Goal: Task Accomplishment & Management: Manage account settings

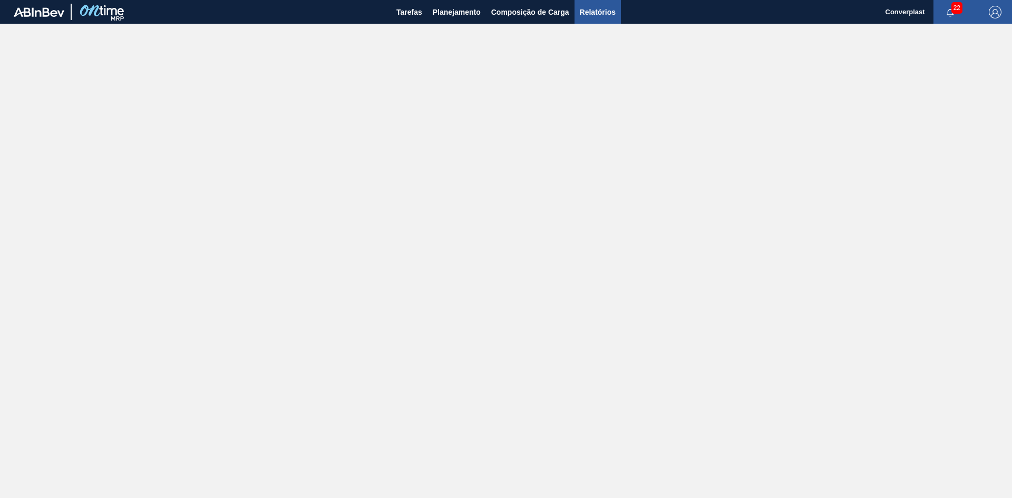
click at [590, 10] on span "Relatórios" at bounding box center [598, 12] width 36 height 13
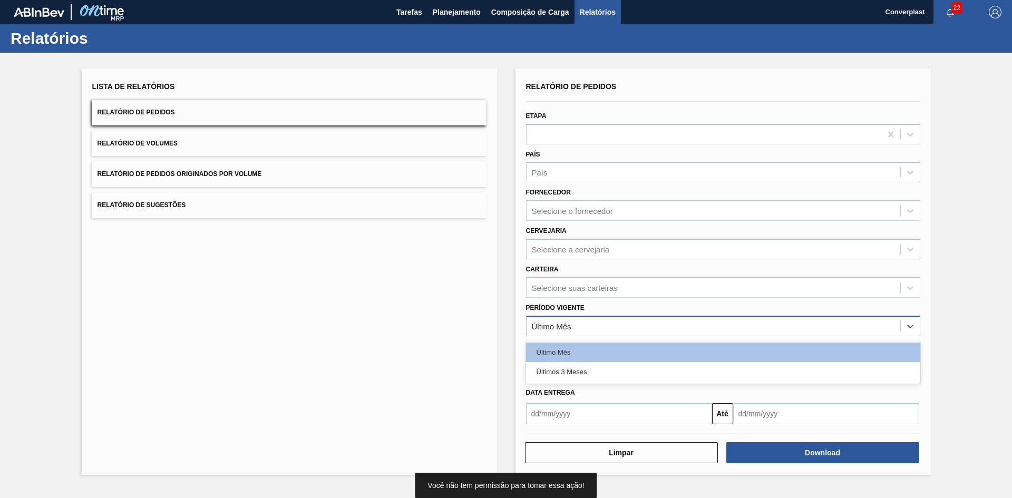
click at [583, 322] on div "Último Mês" at bounding box center [713, 325] width 374 height 15
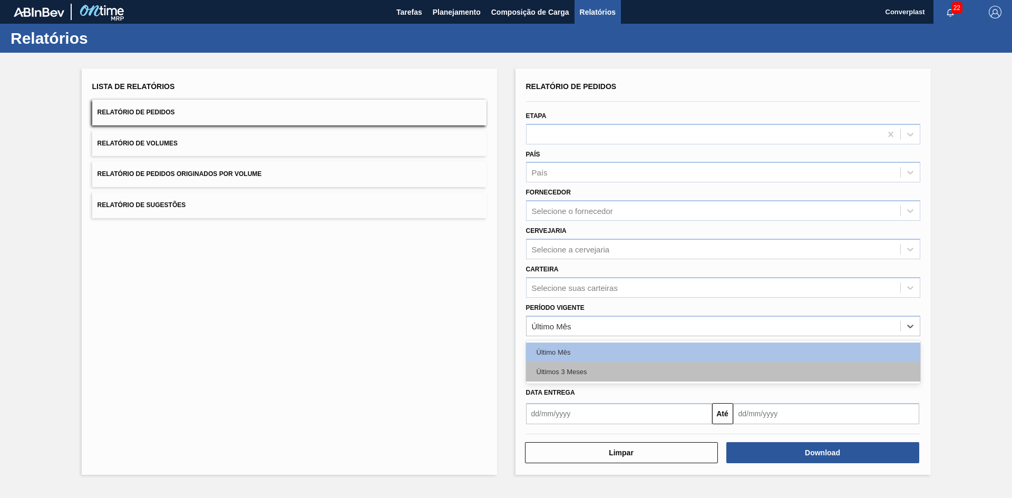
click at [581, 374] on div "Últimos 3 Meses" at bounding box center [723, 371] width 394 height 19
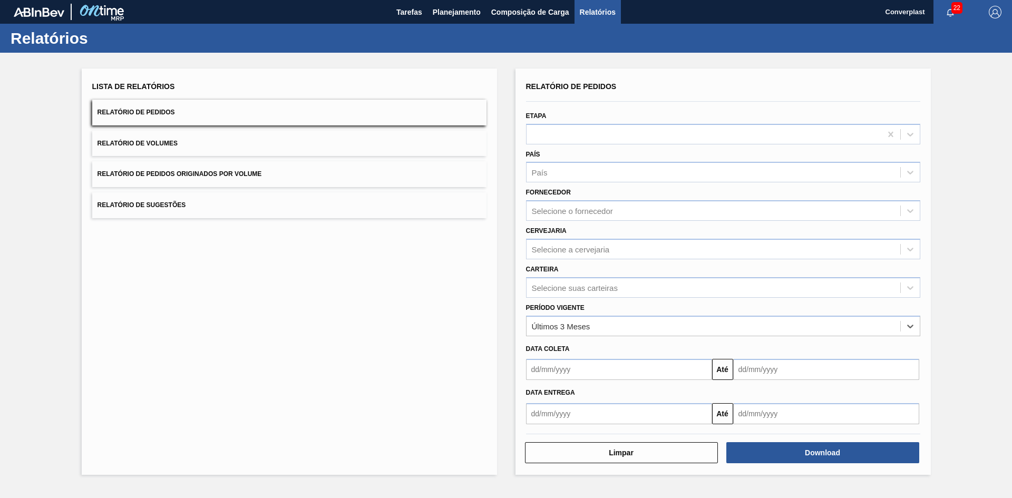
click at [600, 366] on input "text" at bounding box center [619, 369] width 186 height 21
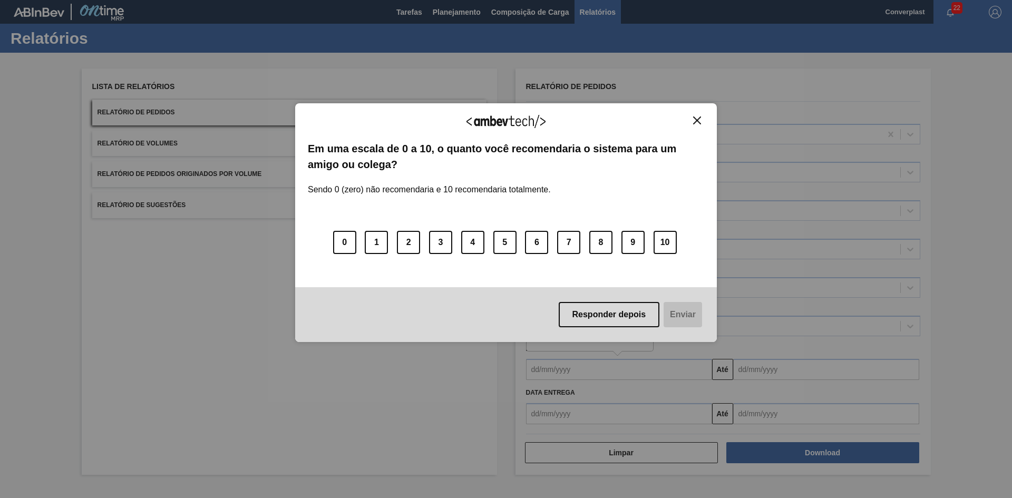
click at [702, 117] on button "Close" at bounding box center [697, 120] width 14 height 9
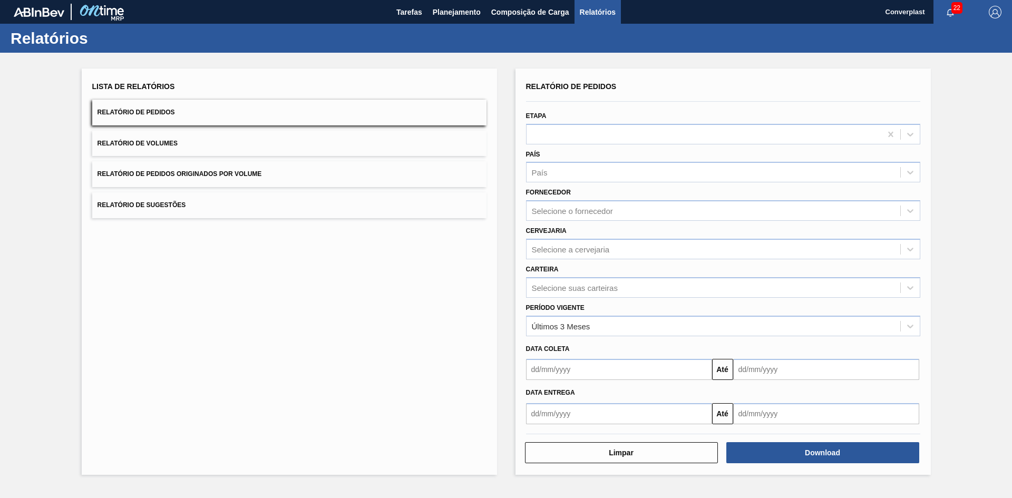
click at [619, 373] on input "text" at bounding box center [619, 369] width 186 height 21
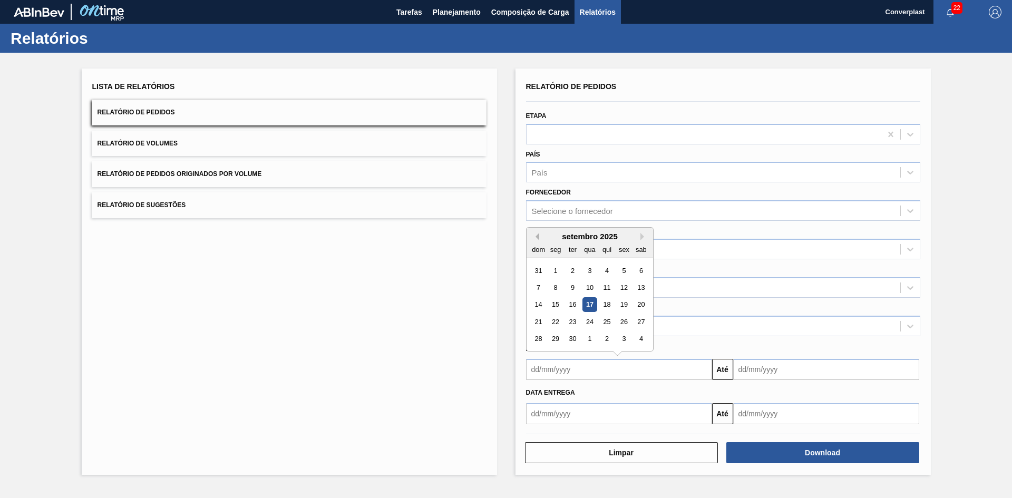
click at [536, 234] on button "Previous Month" at bounding box center [535, 236] width 7 height 7
click at [536, 235] on button "Previous Month" at bounding box center [535, 236] width 7 height 7
click at [535, 236] on button "Previous Month" at bounding box center [535, 236] width 7 height 7
click at [536, 236] on button "Previous Month" at bounding box center [535, 236] width 7 height 7
click at [607, 271] on div "1" at bounding box center [606, 270] width 14 height 14
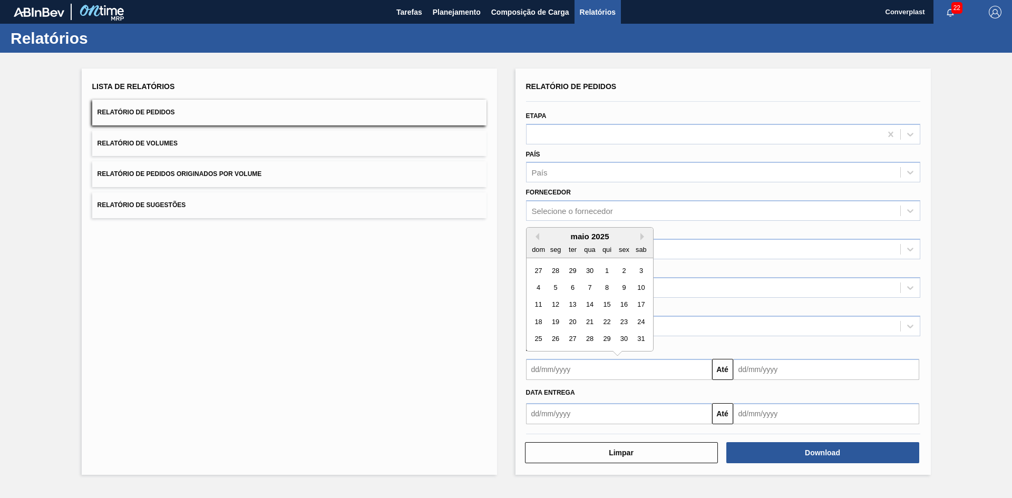
type input "[DATE]"
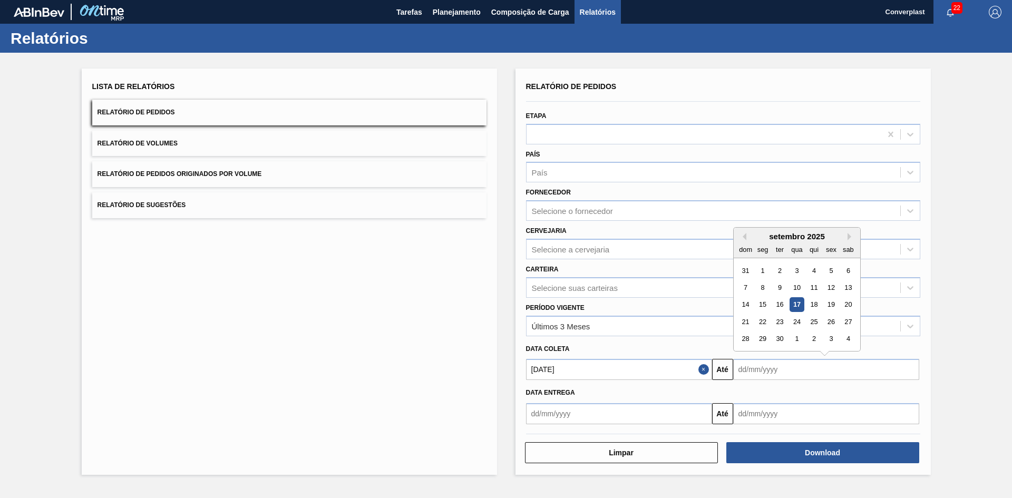
click at [799, 370] on input "text" at bounding box center [826, 369] width 186 height 21
click at [849, 240] on button "Next Month" at bounding box center [850, 236] width 7 height 7
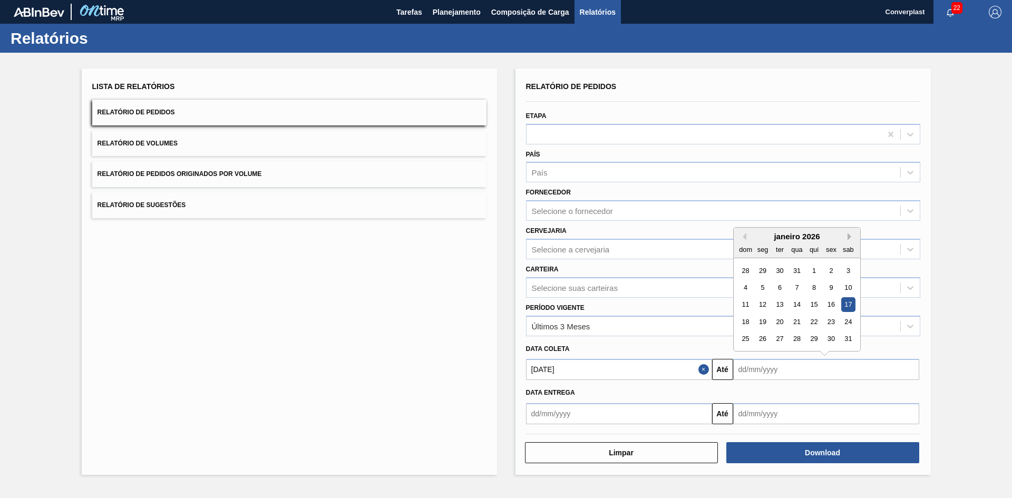
click at [849, 240] on button "Next Month" at bounding box center [850, 236] width 7 height 7
click at [850, 326] on div "28" at bounding box center [848, 322] width 14 height 14
type input "[DATE]"
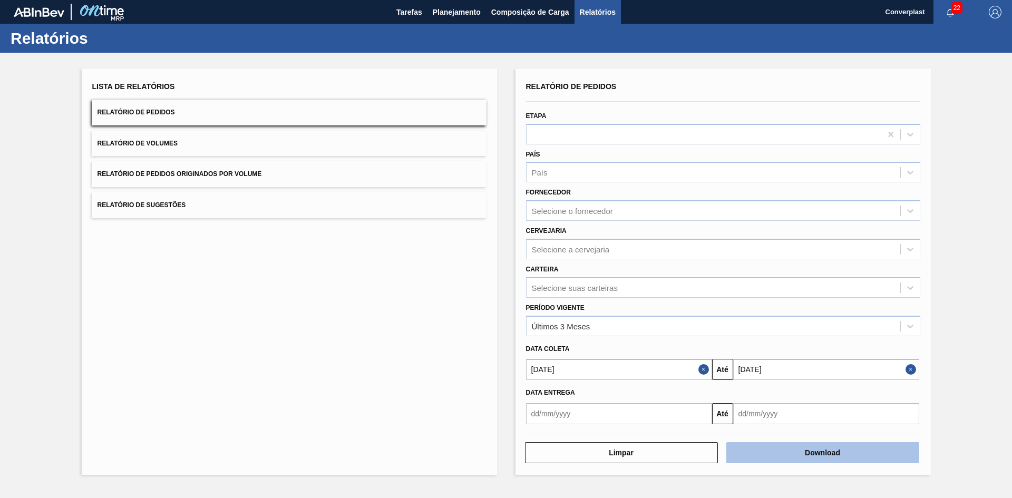
click at [778, 455] on button "Download" at bounding box center [822, 452] width 193 height 21
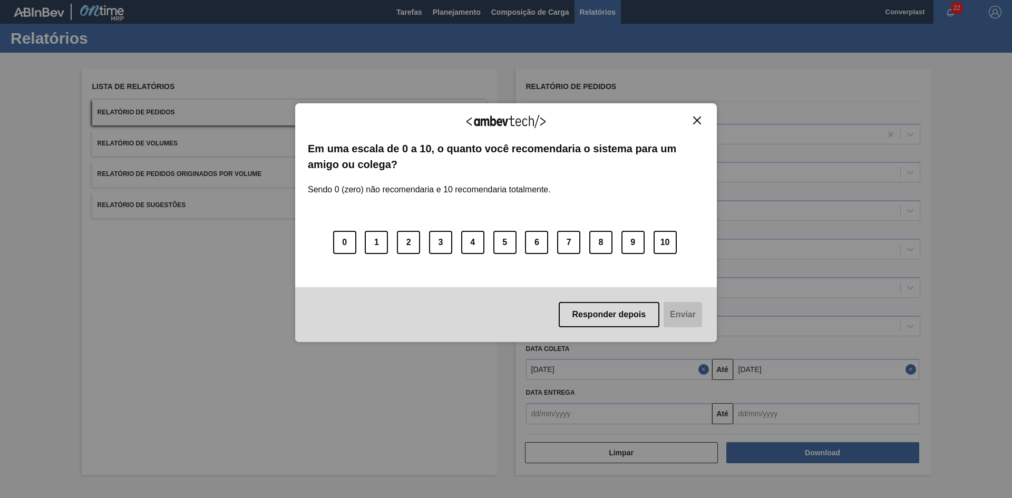
click at [701, 113] on div "Agradecemos seu feedback! Em uma escala de 0 a 10, o quanto você recomendaria o…" at bounding box center [506, 222] width 422 height 239
click at [695, 120] on img "Close" at bounding box center [697, 120] width 8 height 8
click at [699, 118] on img "Close" at bounding box center [697, 120] width 8 height 8
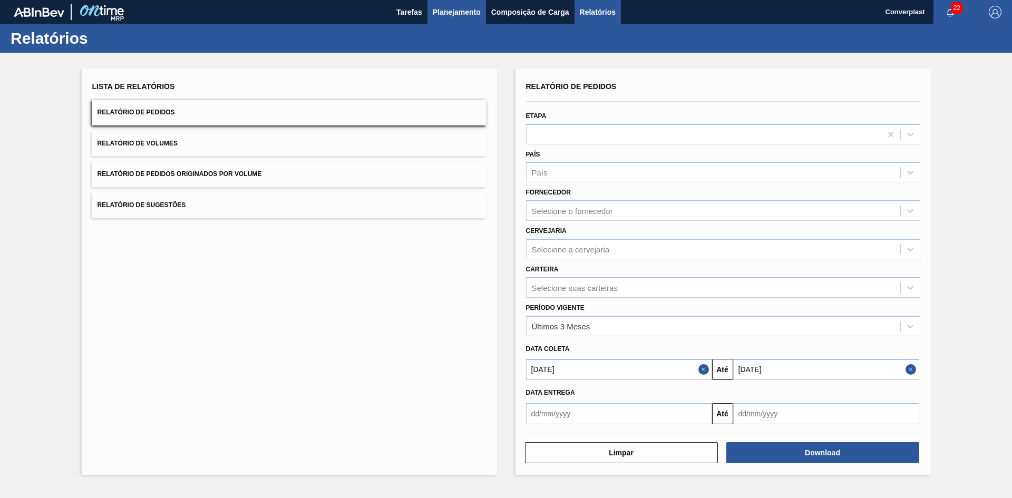
click at [438, 11] on span "Planejamento" at bounding box center [457, 12] width 48 height 13
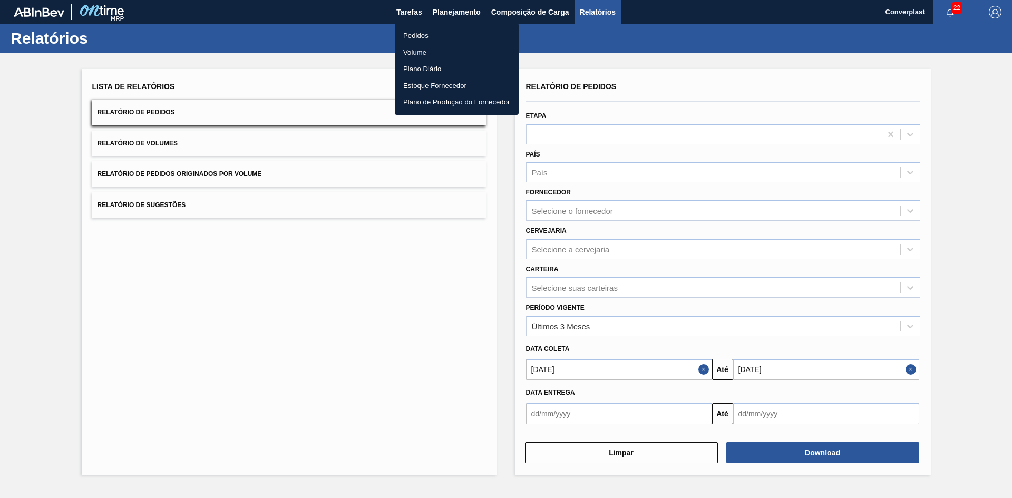
click at [424, 36] on li "Pedidos" at bounding box center [457, 35] width 124 height 17
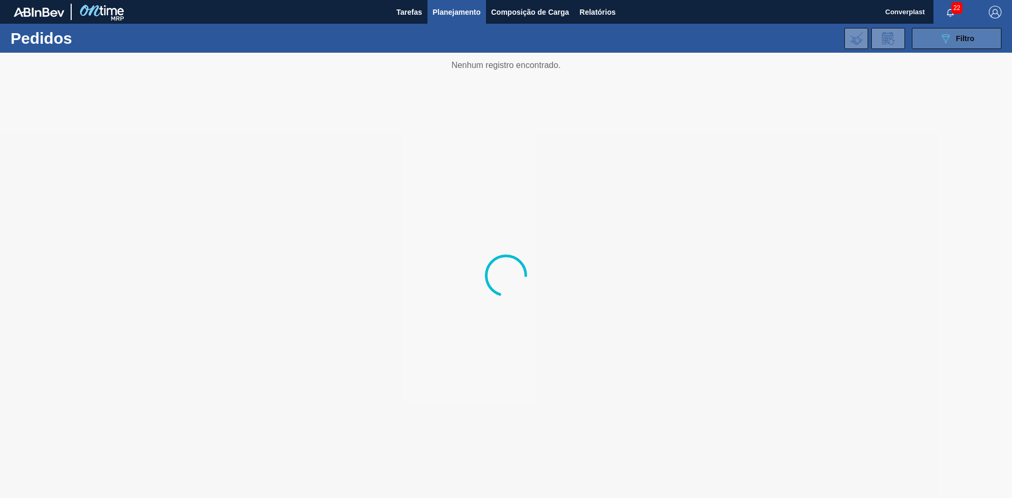
click at [992, 33] on button "089F7B8B-B2A5-4AFE-B5C0-19BA573D28AC Filtro" at bounding box center [957, 38] width 90 height 21
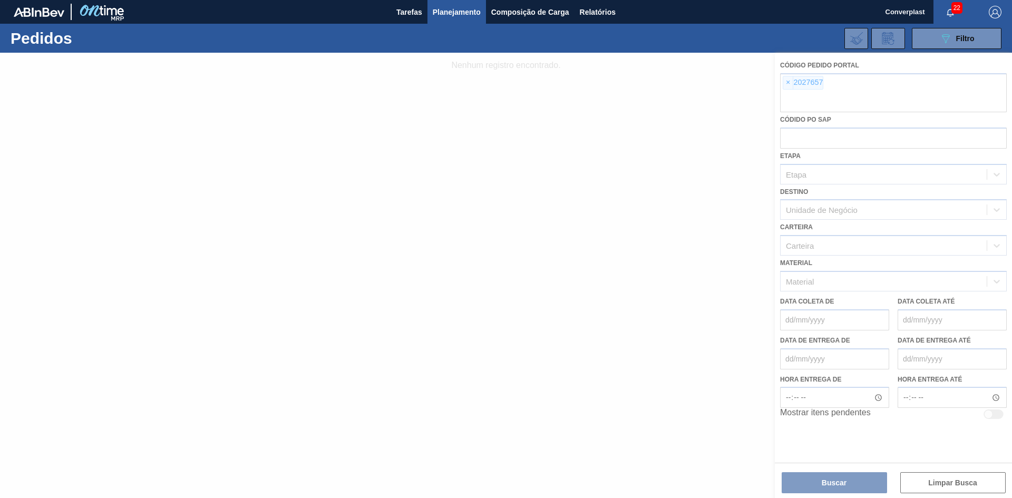
click at [784, 86] on div at bounding box center [506, 275] width 1012 height 445
click at [788, 86] on div at bounding box center [506, 275] width 1012 height 445
click at [786, 86] on div at bounding box center [506, 275] width 1012 height 445
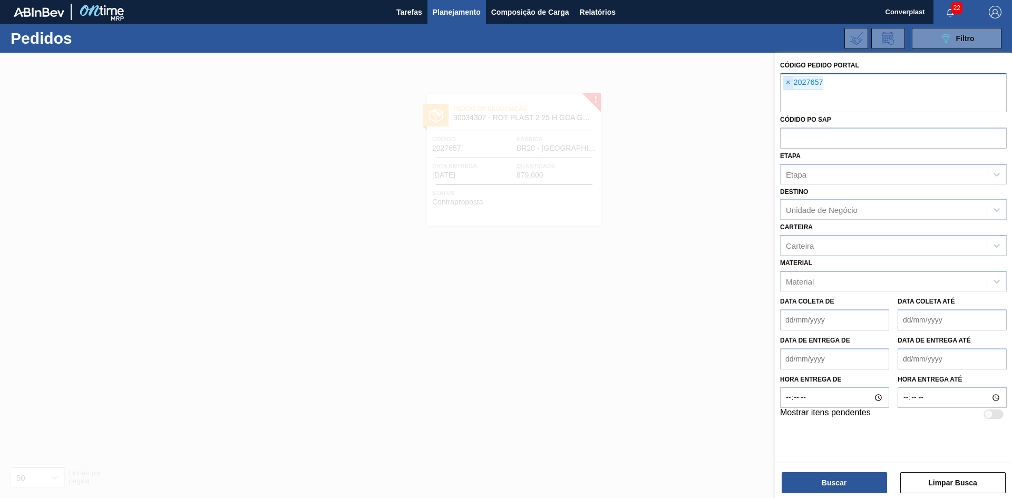
click at [787, 84] on span "×" at bounding box center [788, 82] width 10 height 13
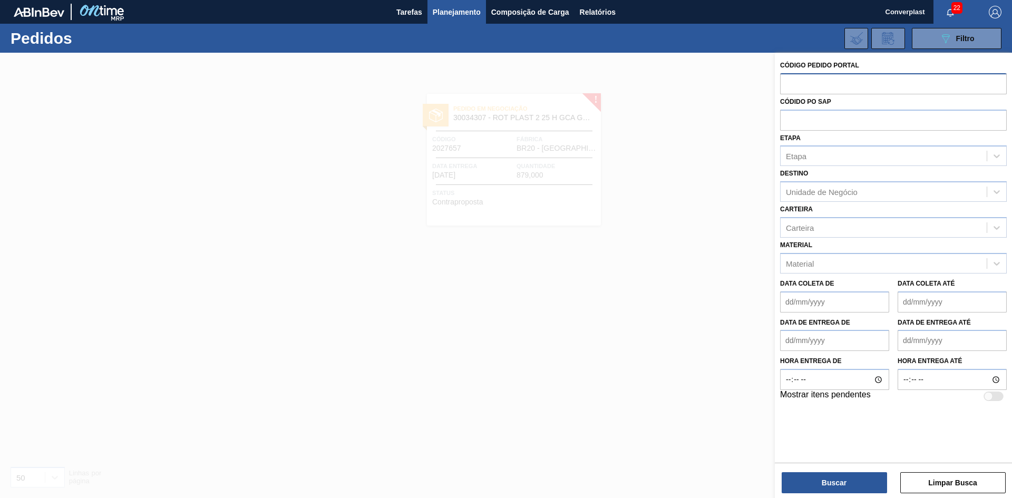
paste input "2018121"
type input "2018121"
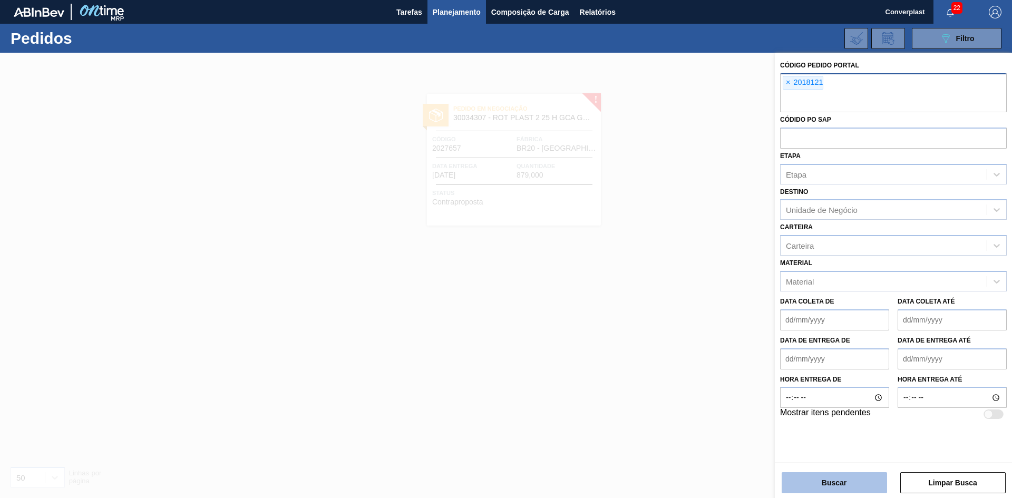
click at [829, 486] on button "Buscar" at bounding box center [833, 482] width 105 height 21
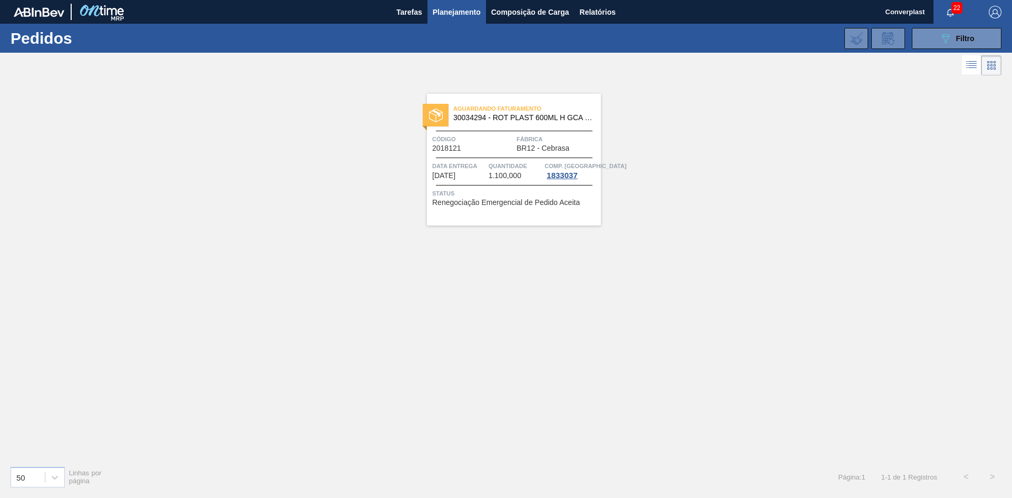
click at [563, 209] on div "Aguardando Faturamento 30034294 - ROT PLAST 600ML H GCA S CLAIM NIV25 Código 20…" at bounding box center [514, 160] width 174 height 132
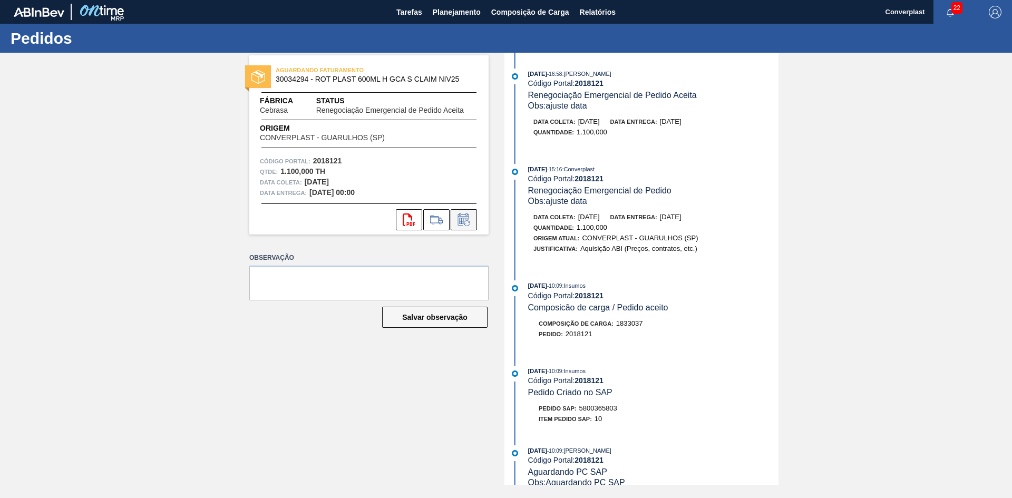
click at [461, 221] on icon at bounding box center [463, 219] width 17 height 13
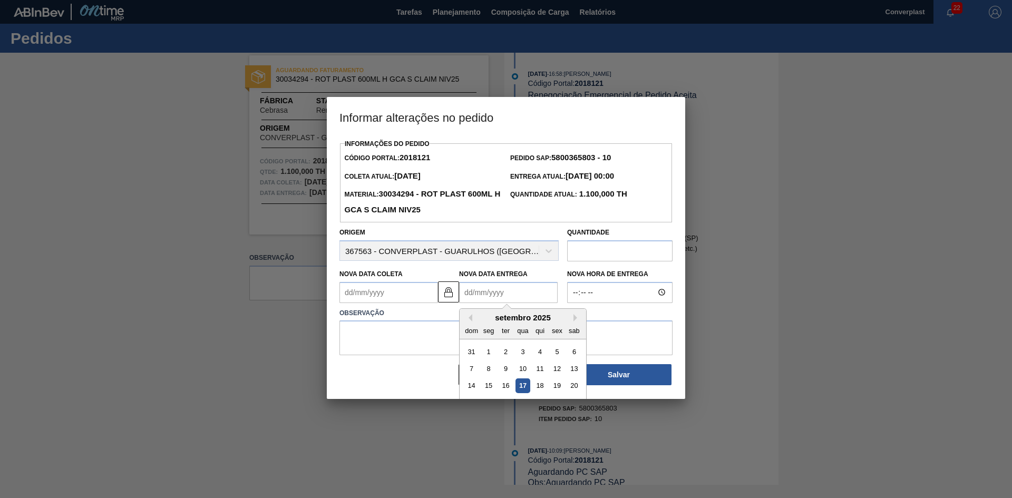
click at [480, 293] on Entrega2018121 "Nova Data Entrega" at bounding box center [508, 292] width 99 height 21
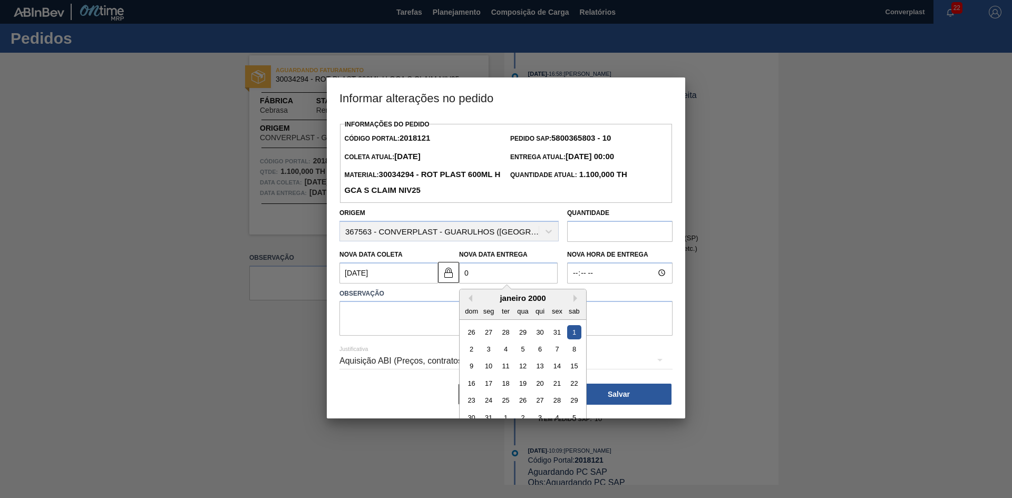
type Coleta2018121 "[DATE]"
type Entrega2018121 "0"
type Coleta2018121 "[DATE]"
type Entrega2018121 "01/"
type Coleta2018121 "[DATE]"
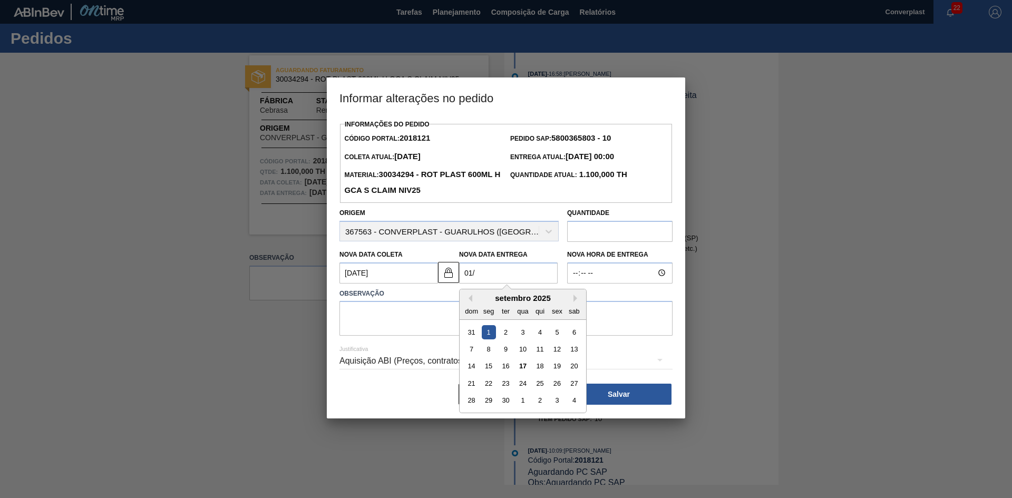
type Entrega2018121 "01/1"
type Coleta2018121 "[DATE]"
click at [519, 336] on div "1" at bounding box center [522, 332] width 14 height 14
type Entrega2018121 "[DATE]"
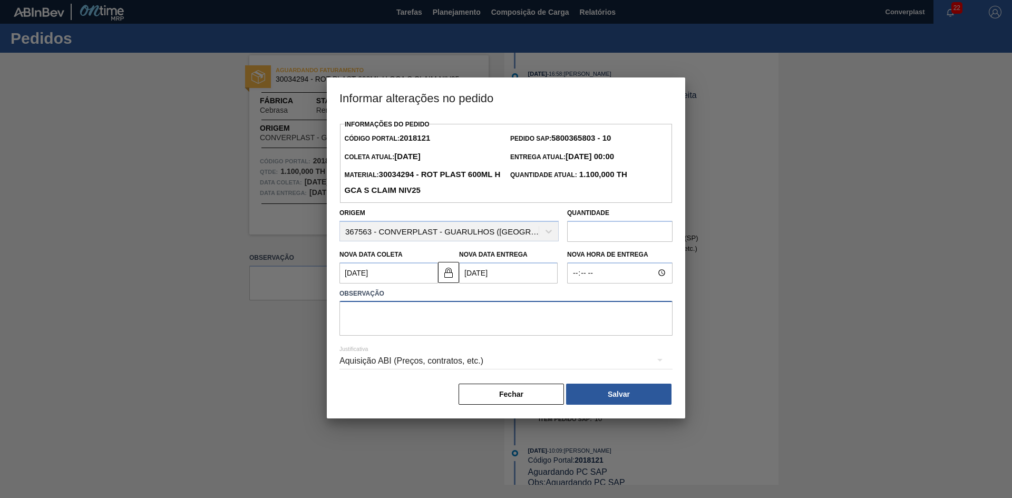
click at [354, 336] on textarea at bounding box center [505, 318] width 333 height 35
click at [360, 320] on textarea at bounding box center [505, 318] width 333 height 35
type textarea "ajuste data"
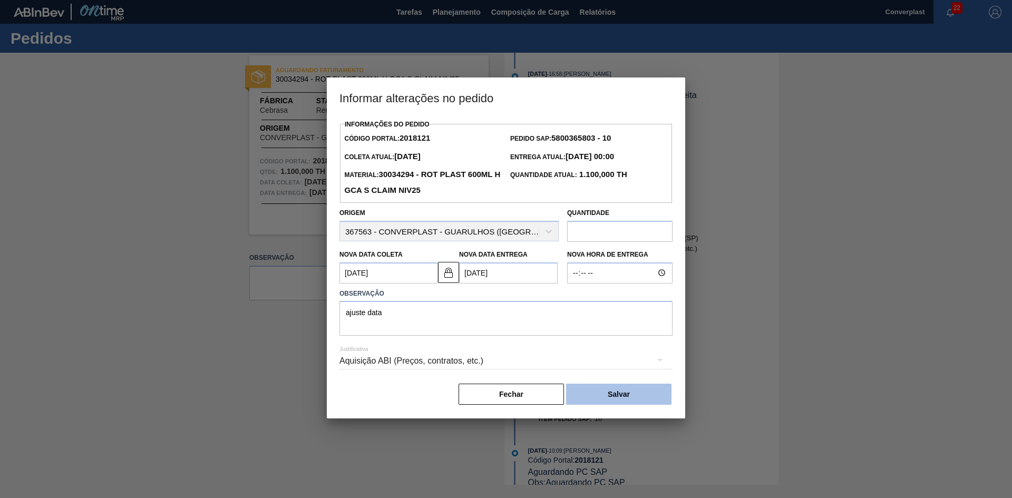
click at [648, 402] on button "Salvar" at bounding box center [618, 394] width 105 height 21
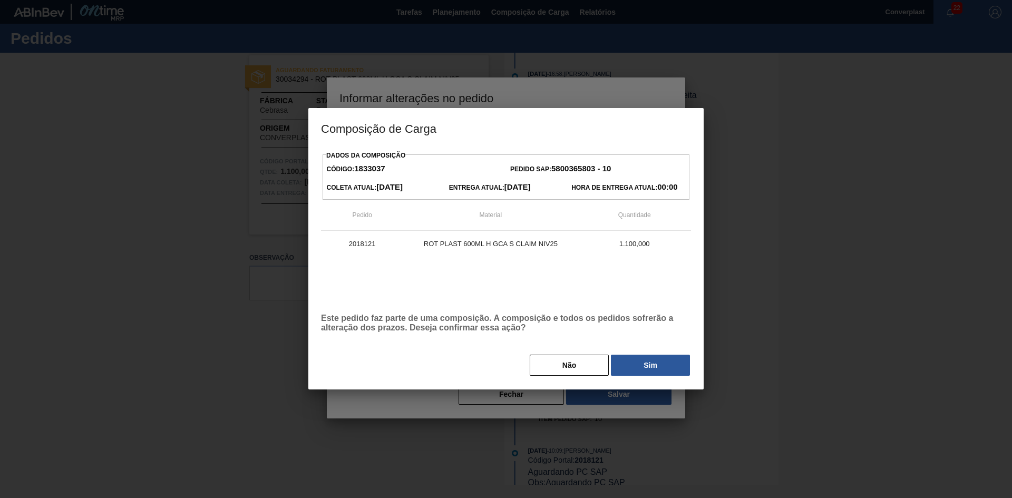
click at [634, 367] on button "Sim" at bounding box center [650, 365] width 79 height 21
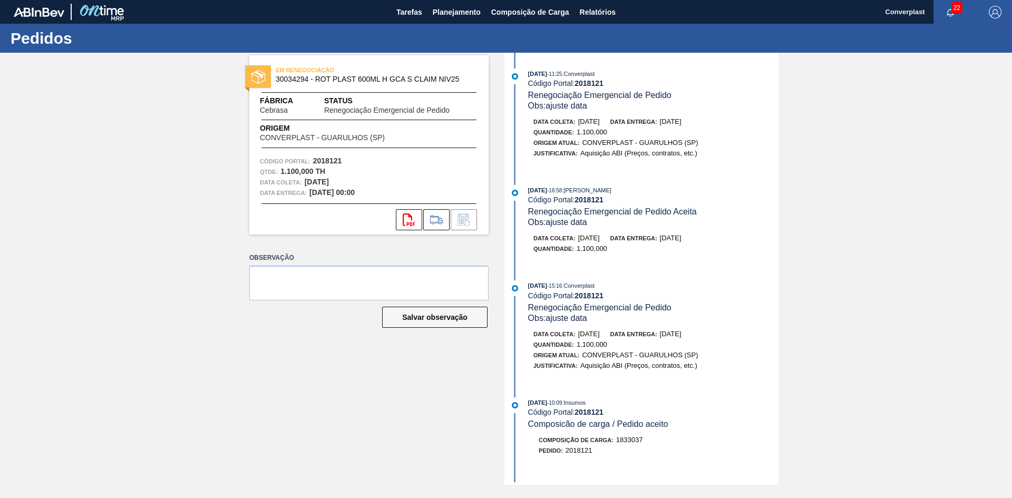
click at [481, 172] on div "Código Portal: 2018121 Qtde : 1.100,000 TH Data coleta: [DATE] Data entrega: [D…" at bounding box center [368, 177] width 239 height 42
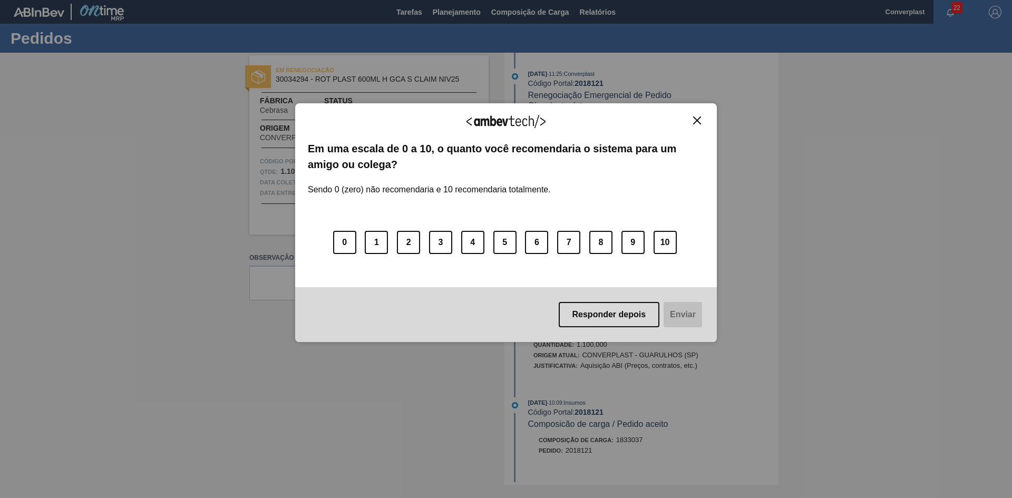
click at [696, 118] on img "Close" at bounding box center [697, 120] width 8 height 8
